Goal: Check status: Check status

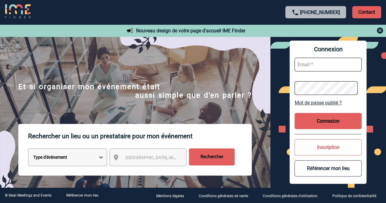
click at [314, 72] on form at bounding box center [327, 76] width 67 height 47
click at [314, 64] on input "text" at bounding box center [327, 65] width 67 height 14
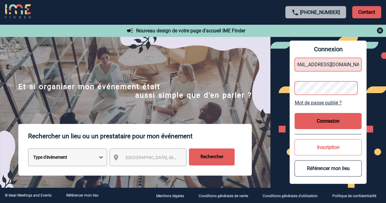
scroll to position [0, 11]
type input "Pierrelouis.burnichon@hilti.com"
click at [333, 117] on button "Connexion" at bounding box center [327, 121] width 67 height 16
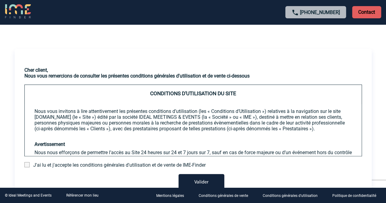
click at [26, 166] on span at bounding box center [26, 164] width 5 height 5
click at [0, 0] on input "checkbox" at bounding box center [0, 0] width 0 height 0
click at [200, 177] on button "Valider" at bounding box center [201, 182] width 46 height 17
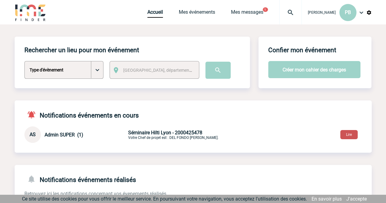
click at [353, 135] on button "Lire" at bounding box center [348, 134] width 17 height 9
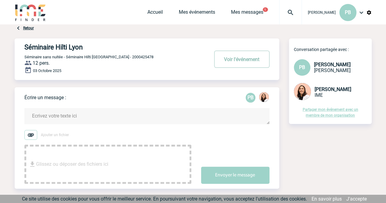
click at [228, 61] on button "Voir l'événement" at bounding box center [241, 59] width 55 height 17
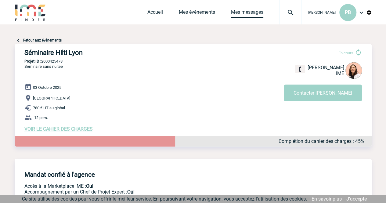
click at [231, 14] on link "Mes messages" at bounding box center [247, 13] width 32 height 9
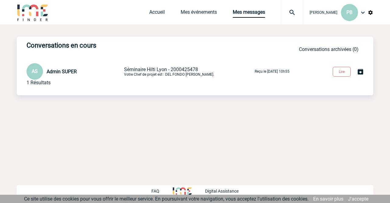
click at [206, 76] on p "Séminaire Hilti Lyon - 2000425478 Votre Chef de projet est : DEL FONDO Flavio." at bounding box center [189, 71] width 130 height 10
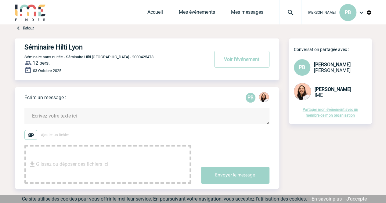
click at [130, 11] on div "Pierre Louis BURNICHON PB Accueil Mes événements" at bounding box center [193, 13] width 357 height 26
click at [149, 12] on span "Accueil" at bounding box center [162, 12] width 31 height 6
click at [147, 12] on link "Accueil" at bounding box center [155, 13] width 16 height 9
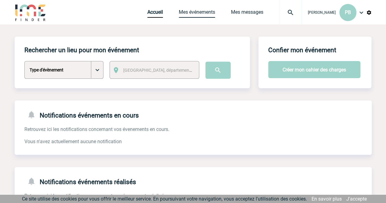
click at [179, 15] on link "Mes événements" at bounding box center [197, 13] width 36 height 9
